Goal: Navigation & Orientation: Find specific page/section

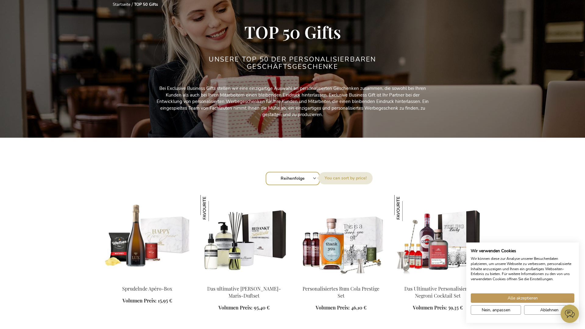
scroll to position [3, 0]
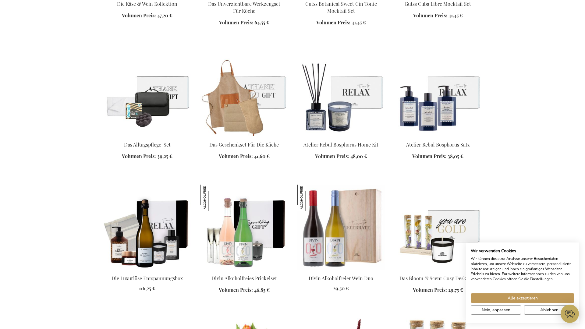
scroll to position [363, 0]
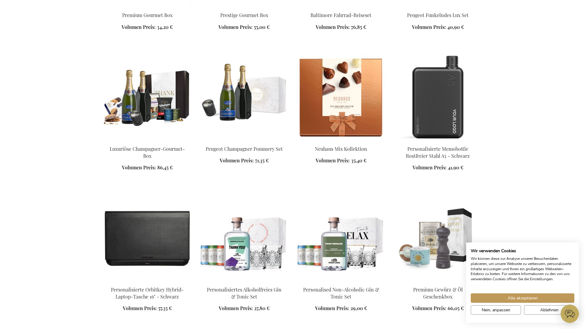
scroll to position [2406, 0]
